Goal: Task Accomplishment & Management: Complete application form

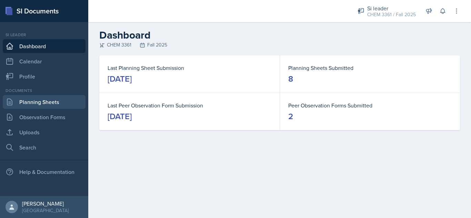
click at [39, 99] on link "Planning Sheets" at bounding box center [44, 102] width 83 height 14
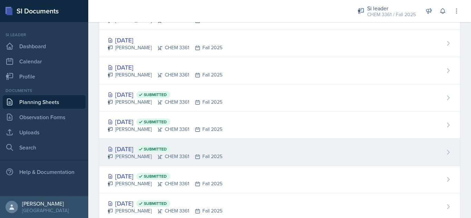
scroll to position [202, 0]
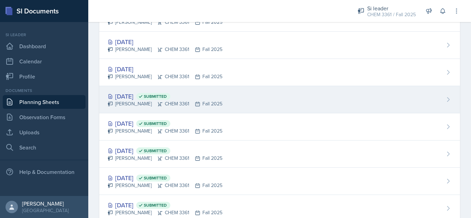
click at [132, 100] on div "[DATE] Submitted" at bounding box center [164, 96] width 115 height 9
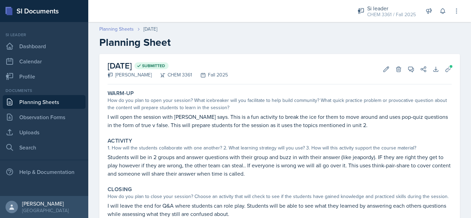
click at [125, 29] on link "Planning Sheets" at bounding box center [116, 28] width 34 height 7
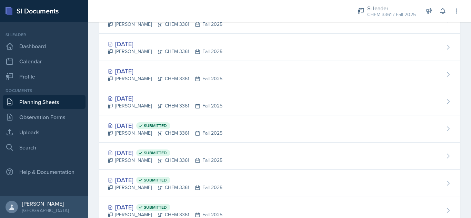
scroll to position [173, 0]
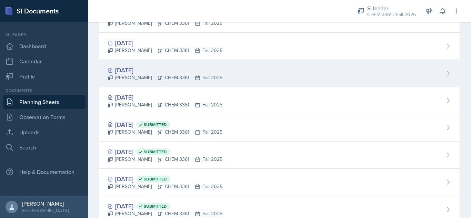
click at [314, 75] on div "[DATE] [PERSON_NAME] CHEM 3361 Fall 2025" at bounding box center [279, 73] width 360 height 27
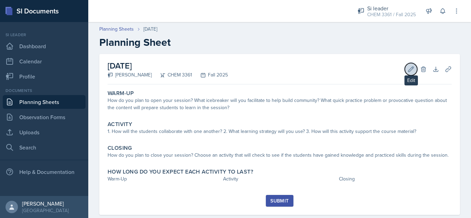
click at [408, 68] on icon at bounding box center [410, 68] width 5 height 5
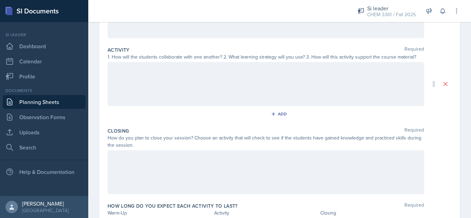
scroll to position [129, 0]
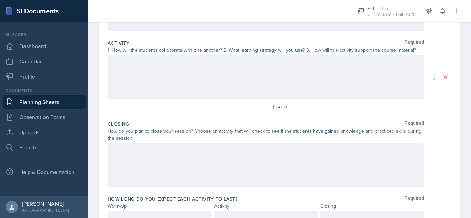
click at [328, 156] on div at bounding box center [265, 165] width 316 height 44
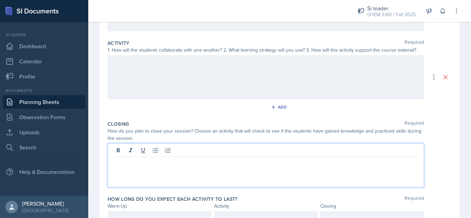
scroll to position [141, 0]
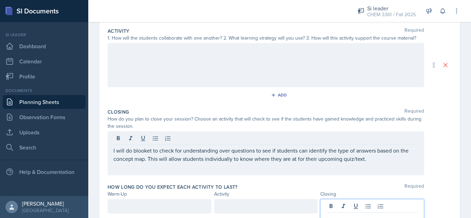
click at [330, 202] on div at bounding box center [372, 212] width 104 height 27
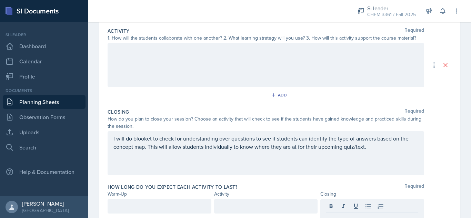
scroll to position [176, 0]
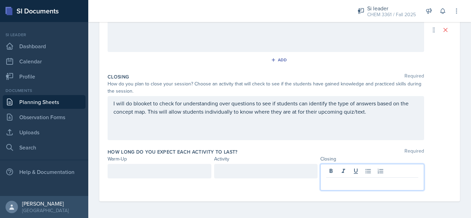
click at [349, 185] on p at bounding box center [372, 183] width 92 height 8
click at [176, 171] on div at bounding box center [159, 171] width 104 height 14
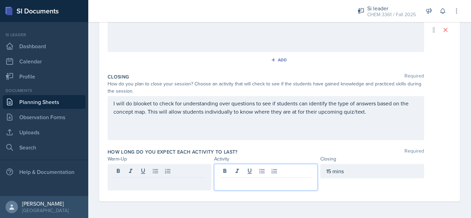
click at [240, 173] on div at bounding box center [266, 177] width 104 height 27
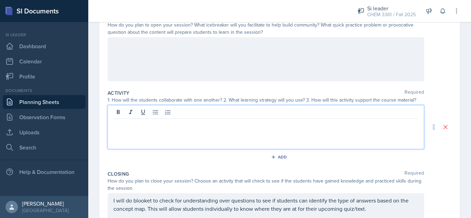
scroll to position [91, 0]
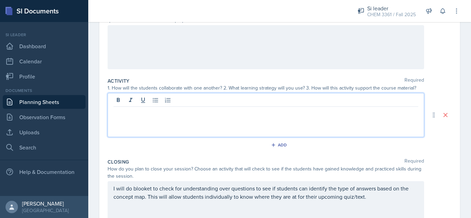
click at [338, 116] on p at bounding box center [265, 112] width 305 height 8
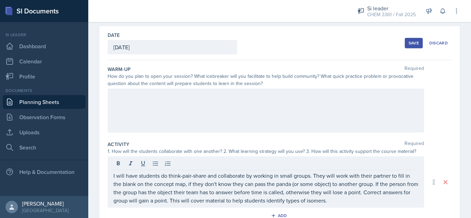
scroll to position [27, 0]
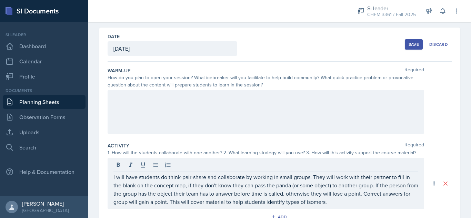
click at [361, 103] on div at bounding box center [265, 112] width 316 height 44
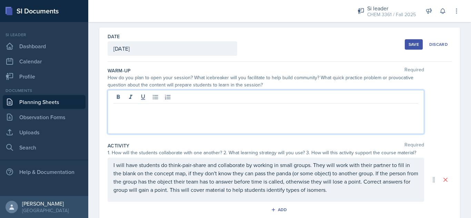
scroll to position [39, 0]
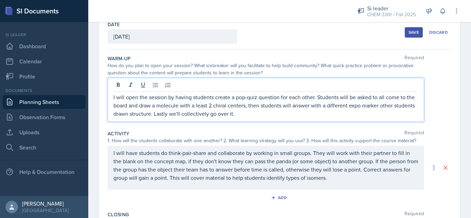
click at [381, 179] on p "I will have students do think-pair-share and collaborate by working in small gr…" at bounding box center [265, 165] width 305 height 33
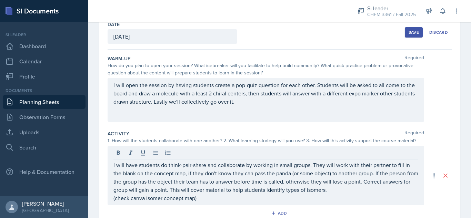
click at [409, 32] on div "Save" at bounding box center [413, 33] width 10 height 6
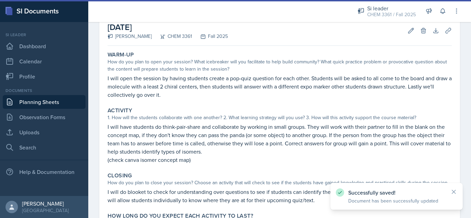
scroll to position [41, 0]
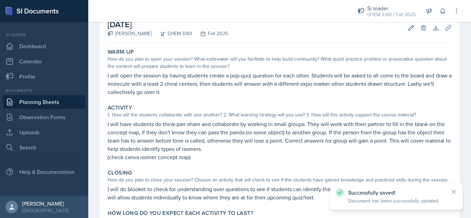
click at [68, 99] on link "Planning Sheets" at bounding box center [44, 102] width 83 height 14
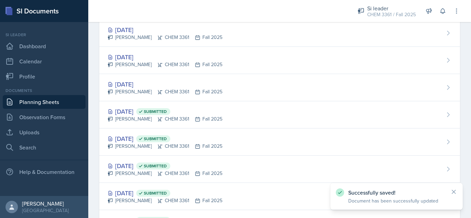
scroll to position [187, 0]
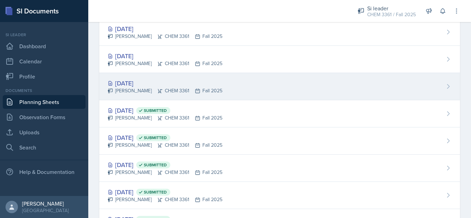
click at [124, 84] on div "[DATE]" at bounding box center [164, 83] width 115 height 9
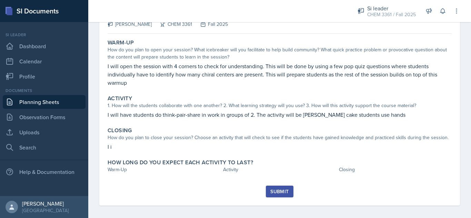
scroll to position [50, 0]
click at [58, 102] on link "Planning Sheets" at bounding box center [44, 102] width 83 height 14
